Goal: Transaction & Acquisition: Purchase product/service

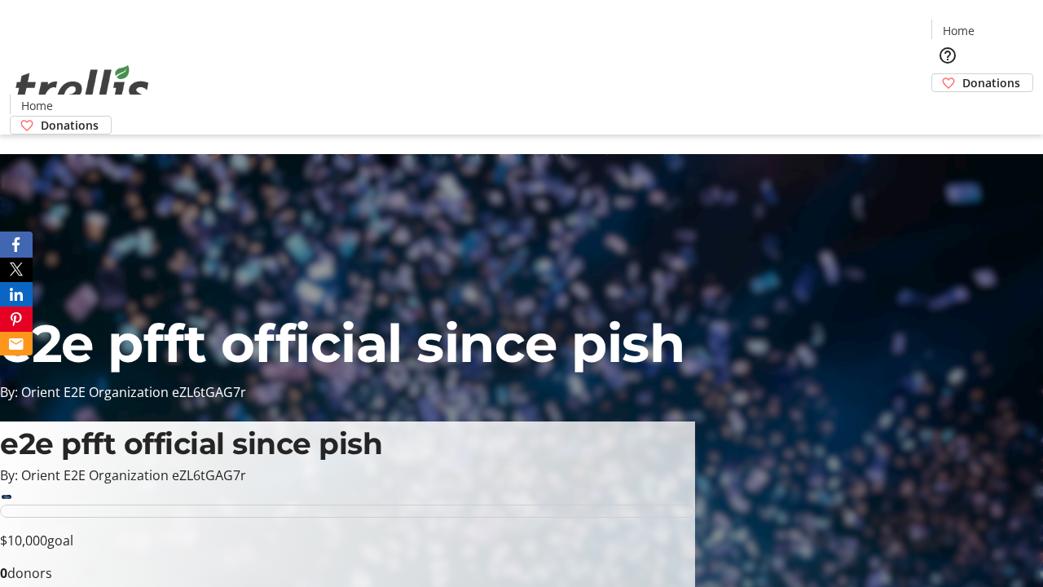
click at [963, 74] on span "Donations" at bounding box center [992, 82] width 58 height 17
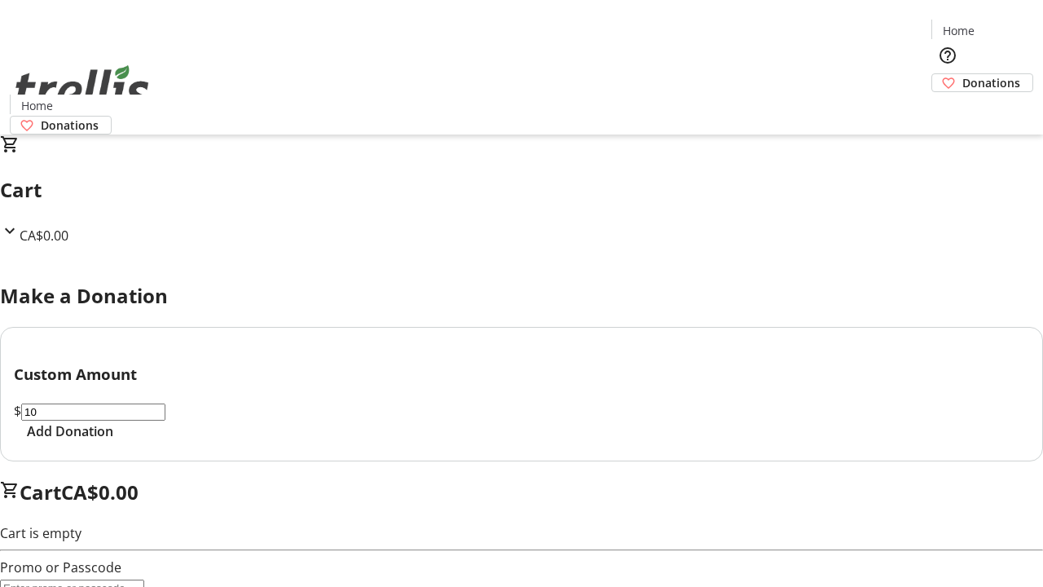
click at [113, 441] on span "Add Donation" at bounding box center [70, 431] width 86 height 20
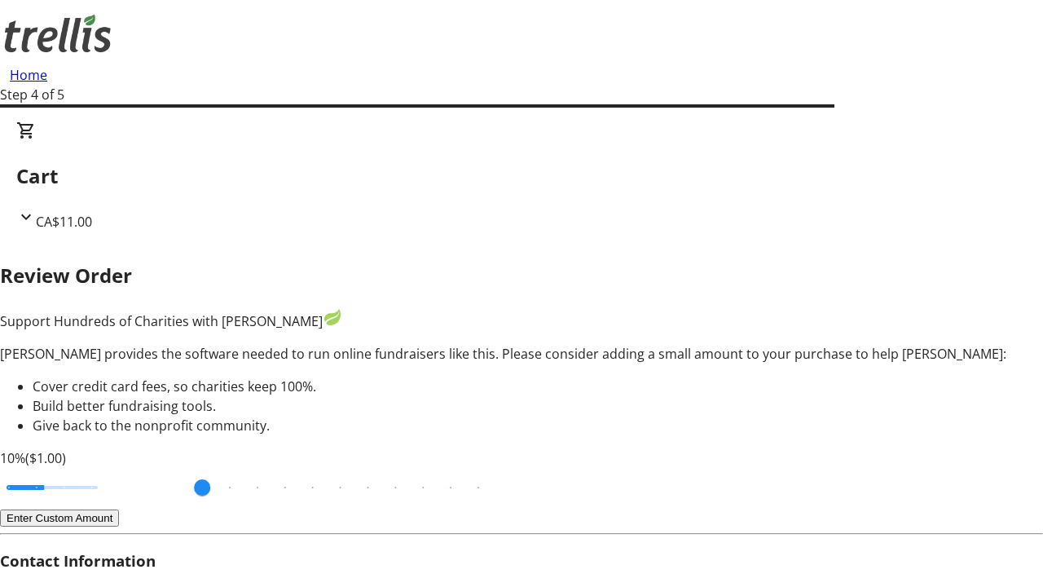
type input "3"
click at [110, 470] on input "Cover fees percentage" at bounding box center [52, 488] width 126 height 36
